Goal: Task Accomplishment & Management: Complete application form

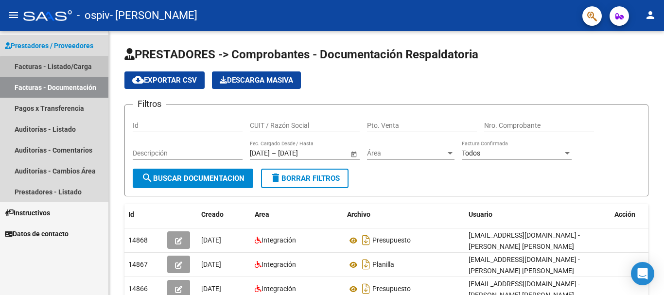
click at [73, 69] on link "Facturas - Listado/Carga" at bounding box center [54, 66] width 108 height 21
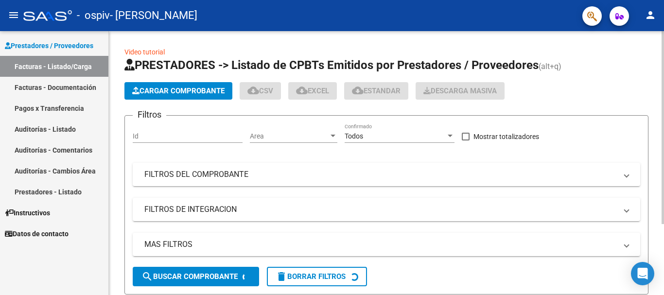
click at [200, 87] on span "Cargar Comprobante" at bounding box center [178, 90] width 92 height 9
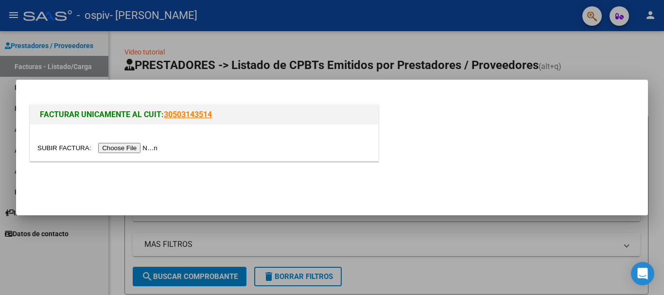
click at [151, 147] on input "file" at bounding box center [98, 148] width 123 height 10
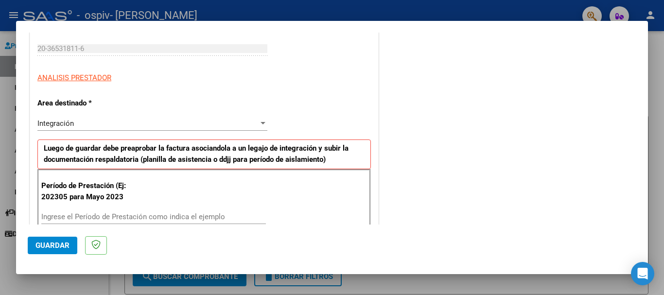
scroll to position [194, 0]
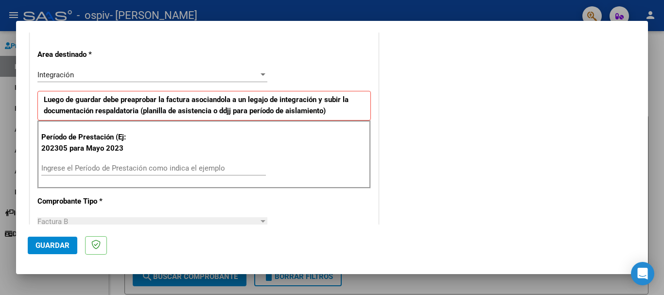
click at [145, 166] on input "Ingrese el Período de Prestación como indica el ejemplo" at bounding box center [153, 168] width 225 height 9
type input "202507"
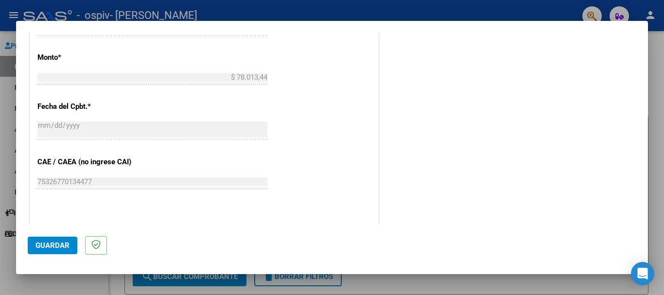
scroll to position [535, 0]
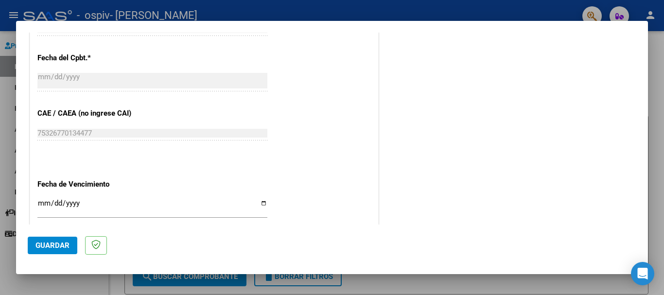
click at [41, 199] on input "Ingresar la fecha" at bounding box center [152, 207] width 230 height 16
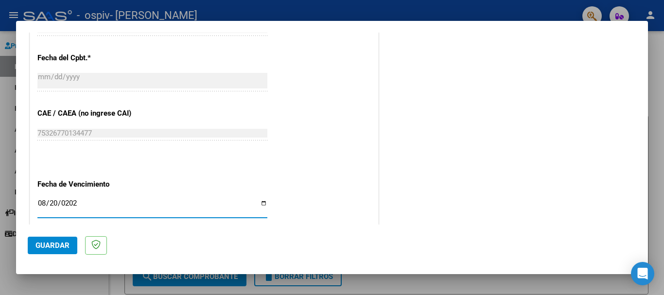
type input "[DATE]"
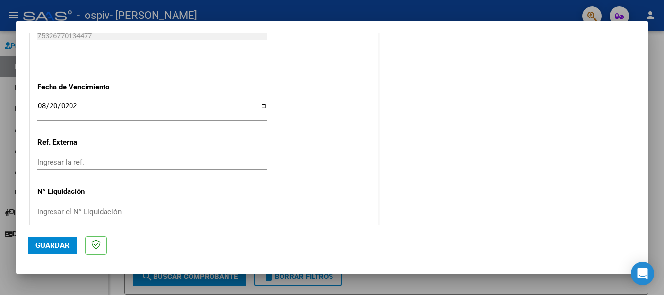
scroll to position [645, 0]
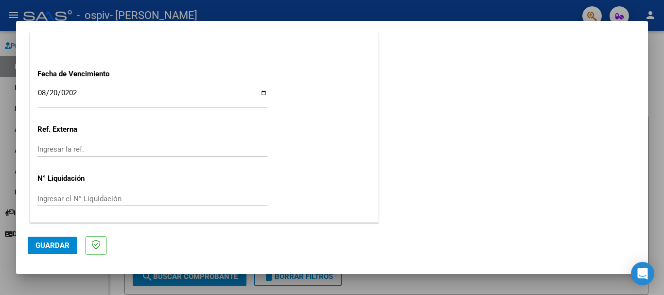
click at [63, 242] on span "Guardar" at bounding box center [52, 245] width 34 height 9
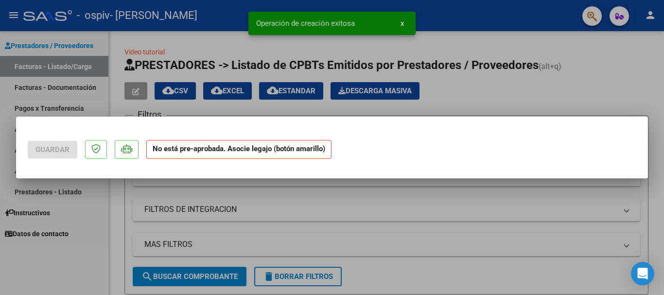
scroll to position [0, 0]
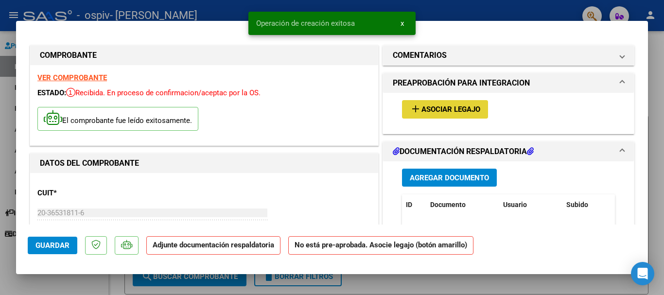
click at [440, 111] on span "Asociar Legajo" at bounding box center [450, 109] width 59 height 9
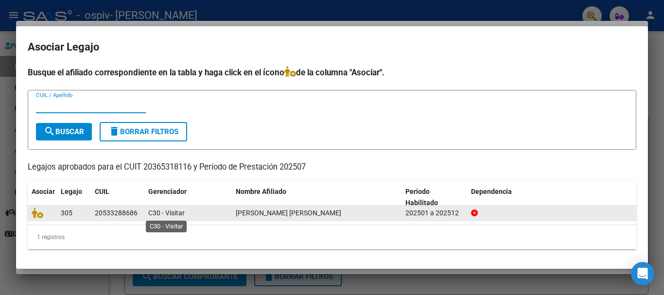
click at [181, 215] on span "C30 - Visitar" at bounding box center [166, 213] width 36 height 8
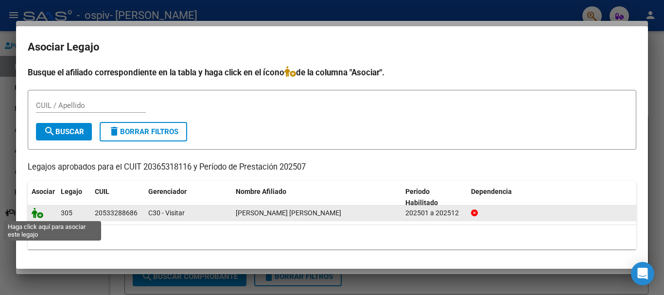
click at [39, 213] on icon at bounding box center [38, 212] width 12 height 11
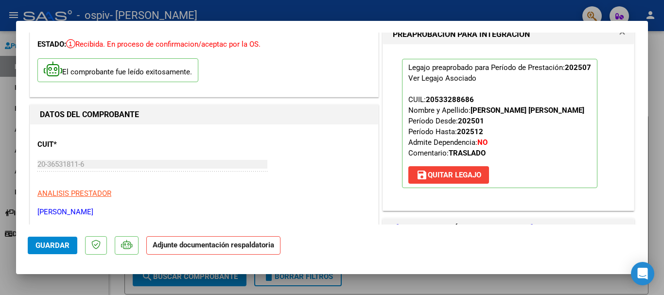
scroll to position [97, 0]
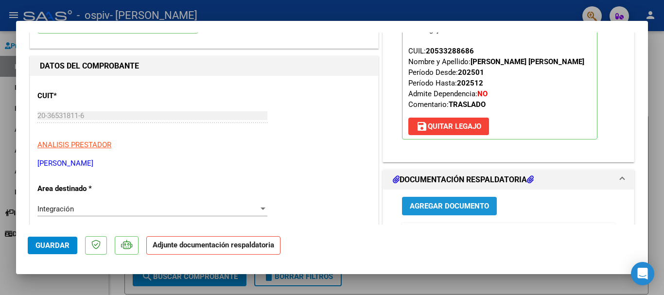
click at [424, 206] on span "Agregar Documento" at bounding box center [449, 206] width 79 height 9
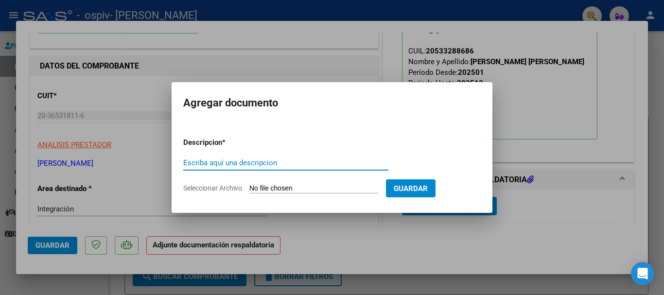
click at [233, 163] on input "Escriba aquí una descripcion" at bounding box center [285, 162] width 205 height 9
type input "ASISTENCIA"
click at [207, 187] on span "Seleccionar Archivo" at bounding box center [212, 188] width 59 height 8
click at [249, 187] on input "Seleccionar Archivo" at bounding box center [313, 188] width 129 height 9
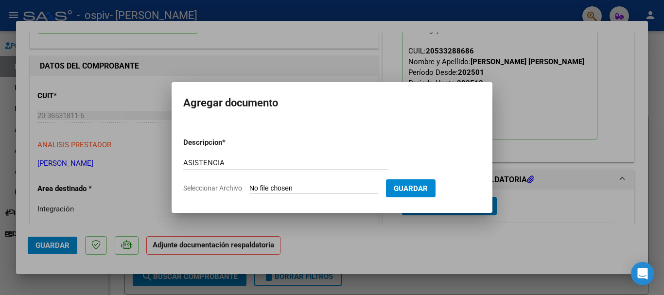
type input "C:\fakepath\[PERSON_NAME].jpg"
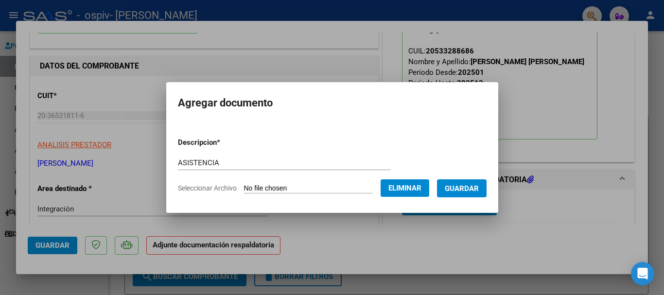
click at [463, 190] on span "Guardar" at bounding box center [462, 188] width 34 height 9
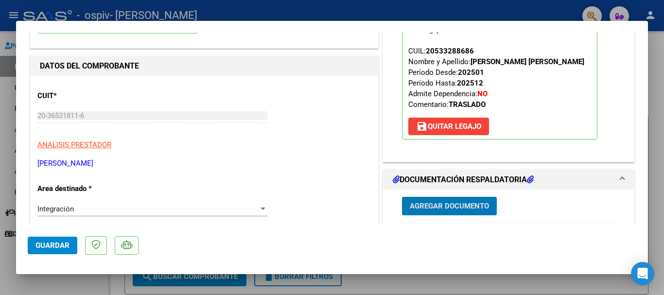
click at [420, 207] on span "Agregar Documento" at bounding box center [449, 206] width 79 height 9
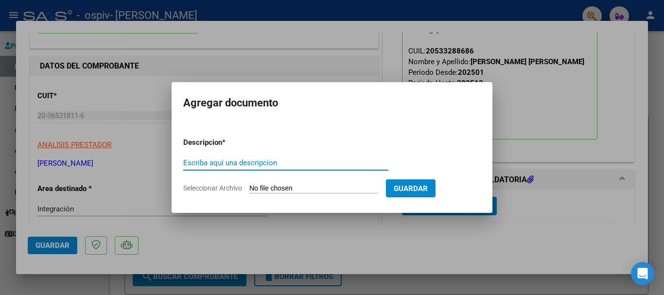
click at [231, 161] on input "Escriba aquí una descripcion" at bounding box center [285, 162] width 205 height 9
type input "PRESUPUESTO"
click at [295, 188] on input "Seleccionar Archivo" at bounding box center [313, 188] width 129 height 9
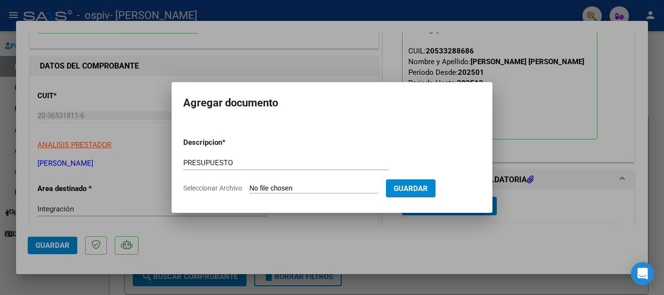
type input "C:\fakepath\presupuesto [PERSON_NAME].jpg"
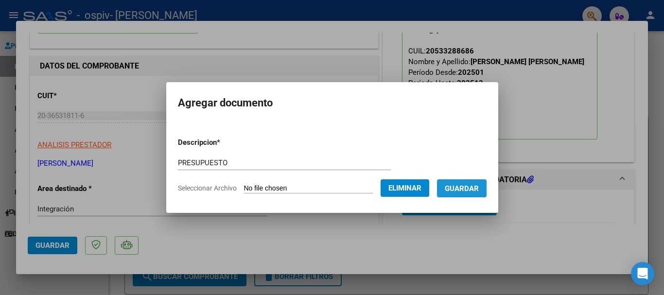
click at [477, 189] on span "Guardar" at bounding box center [462, 188] width 34 height 9
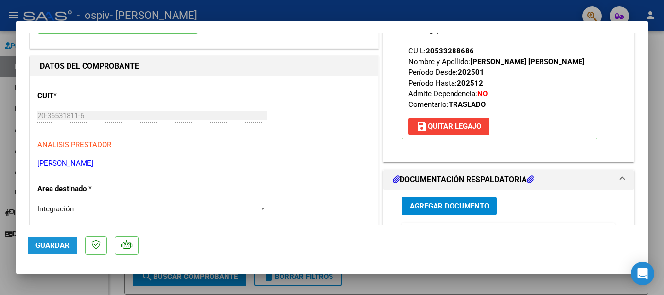
click at [64, 252] on button "Guardar" at bounding box center [53, 245] width 50 height 17
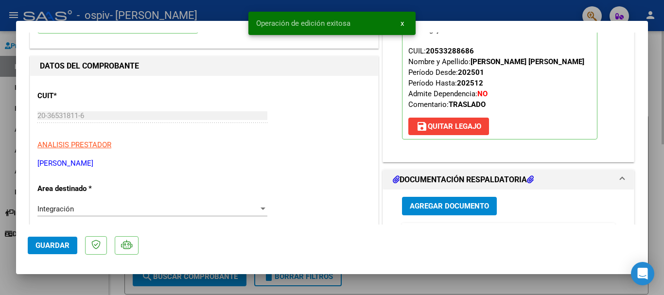
click at [662, 191] on div at bounding box center [332, 147] width 664 height 295
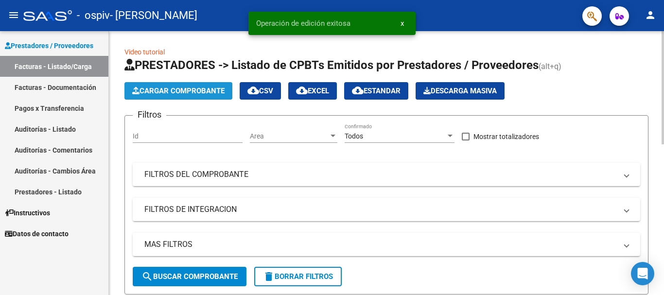
click at [159, 89] on span "Cargar Comprobante" at bounding box center [178, 90] width 92 height 9
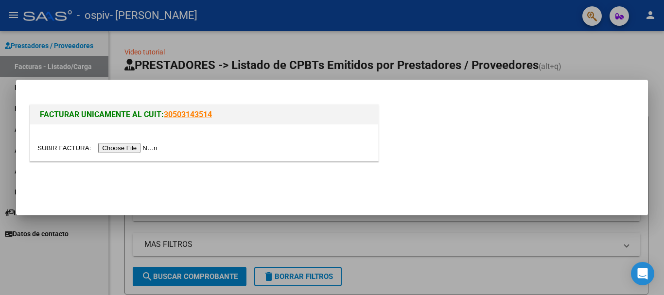
click at [126, 149] on input "file" at bounding box center [98, 148] width 123 height 10
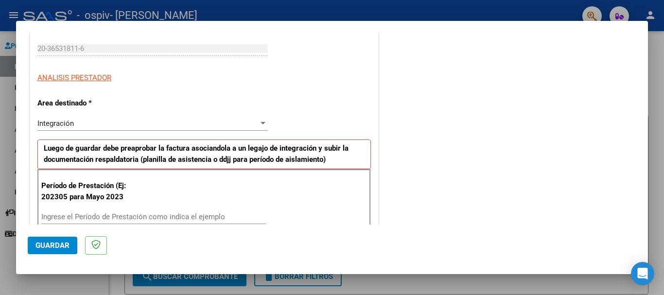
scroll to position [194, 0]
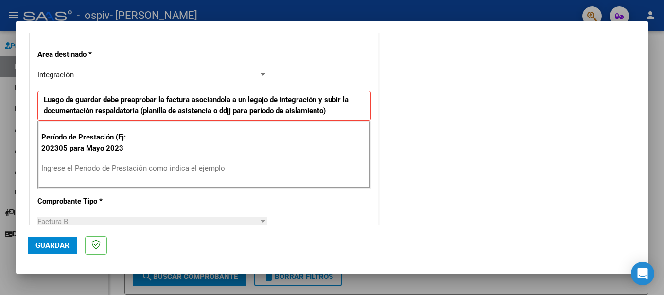
click at [152, 167] on input "Ingrese el Período de Prestación como indica el ejemplo" at bounding box center [153, 168] width 225 height 9
type input "202507"
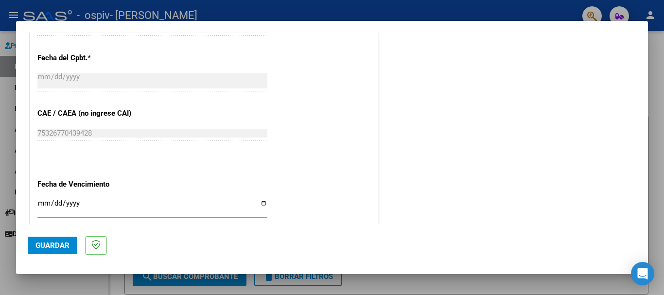
scroll to position [583, 0]
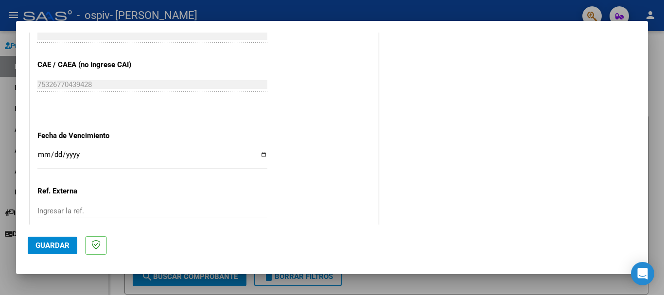
click at [39, 150] on div "Ingresar la fecha" at bounding box center [152, 159] width 230 height 21
type input "[DATE]"
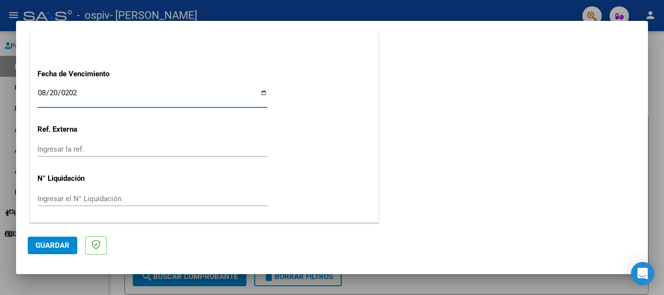
click at [49, 247] on span "Guardar" at bounding box center [52, 245] width 34 height 9
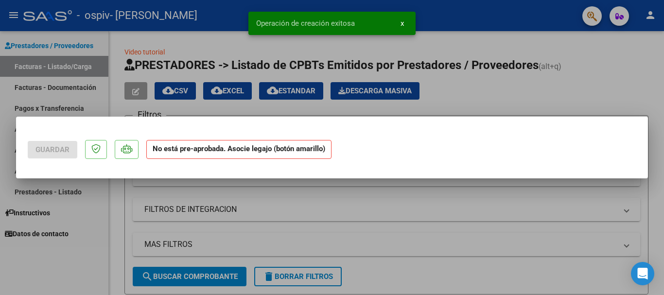
scroll to position [0, 0]
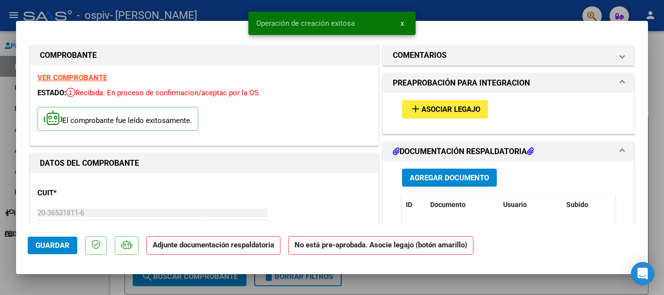
click at [435, 111] on span "Asociar Legajo" at bounding box center [450, 109] width 59 height 9
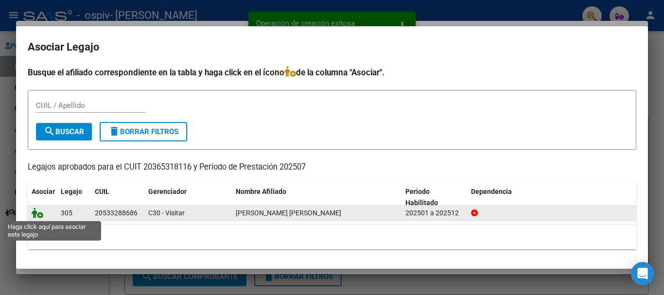
click at [36, 214] on icon at bounding box center [38, 212] width 12 height 11
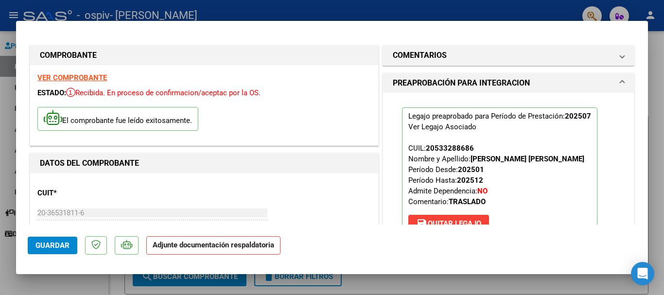
scroll to position [146, 0]
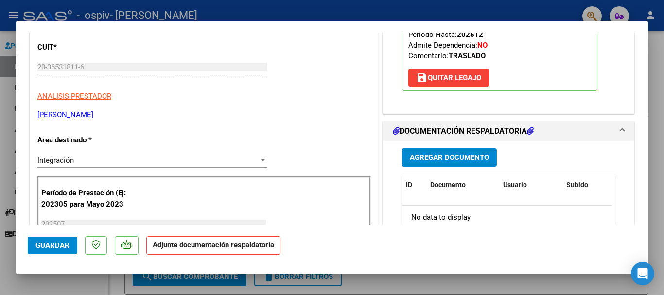
click at [432, 156] on span "Agregar Documento" at bounding box center [449, 158] width 79 height 9
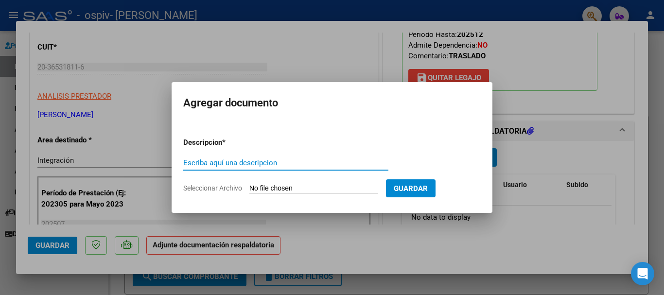
click at [333, 158] on input "Escriba aquí una descripcion" at bounding box center [285, 162] width 205 height 9
type input "ASISTENCIA"
click at [315, 188] on input "Seleccionar Archivo" at bounding box center [313, 188] width 129 height 9
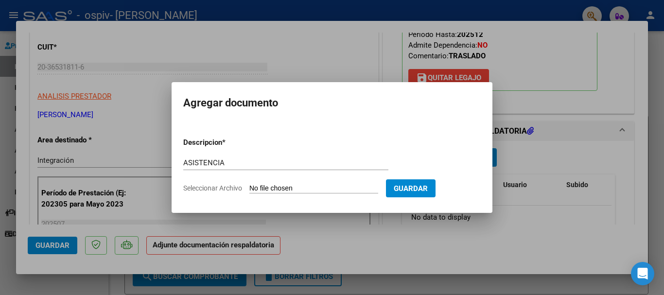
type input "C:\fakepath\[PERSON_NAME].jpg"
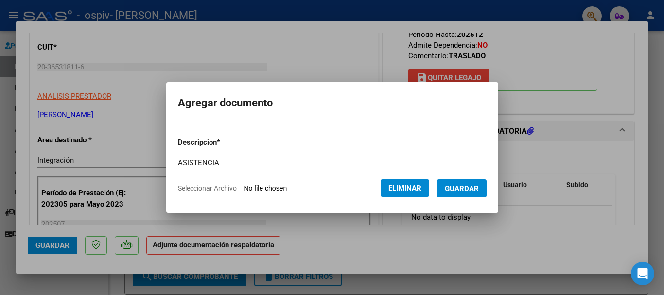
click at [476, 190] on span "Guardar" at bounding box center [462, 188] width 34 height 9
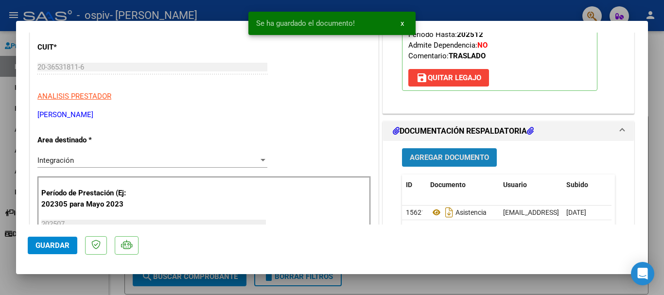
click at [467, 160] on span "Agregar Documento" at bounding box center [449, 158] width 79 height 9
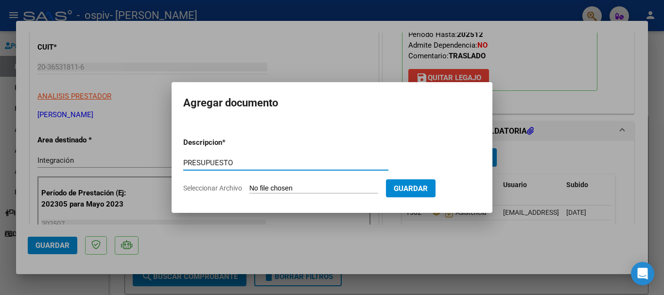
type input "PRESUPUESTO"
click at [286, 189] on input "Seleccionar Archivo" at bounding box center [313, 188] width 129 height 9
type input "C:\fakepath\presupuesto [PERSON_NAME] [PERSON_NAME].jpg"
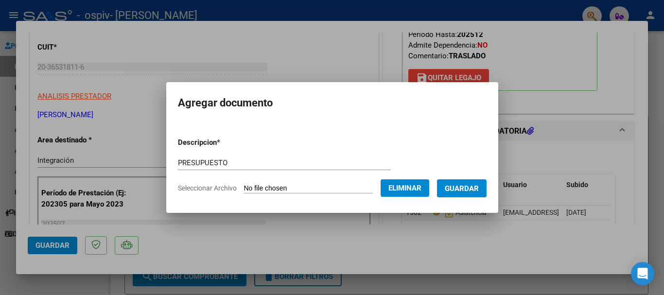
click at [476, 187] on span "Guardar" at bounding box center [462, 188] width 34 height 9
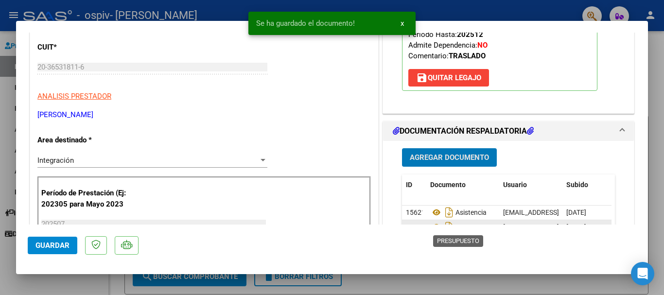
scroll to position [243, 0]
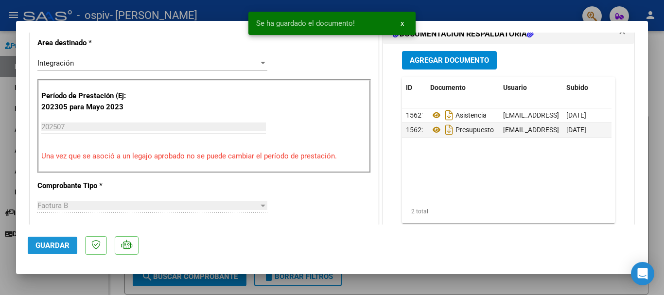
click at [53, 241] on span "Guardar" at bounding box center [52, 245] width 34 height 9
click at [663, 79] on div at bounding box center [332, 147] width 664 height 295
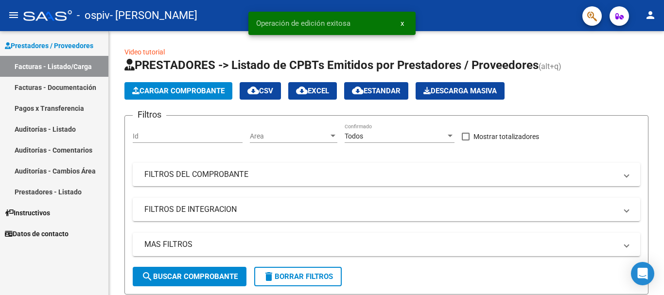
click at [52, 84] on link "Facturas - Documentación" at bounding box center [54, 87] width 108 height 21
